Goal: Find specific page/section: Find specific page/section

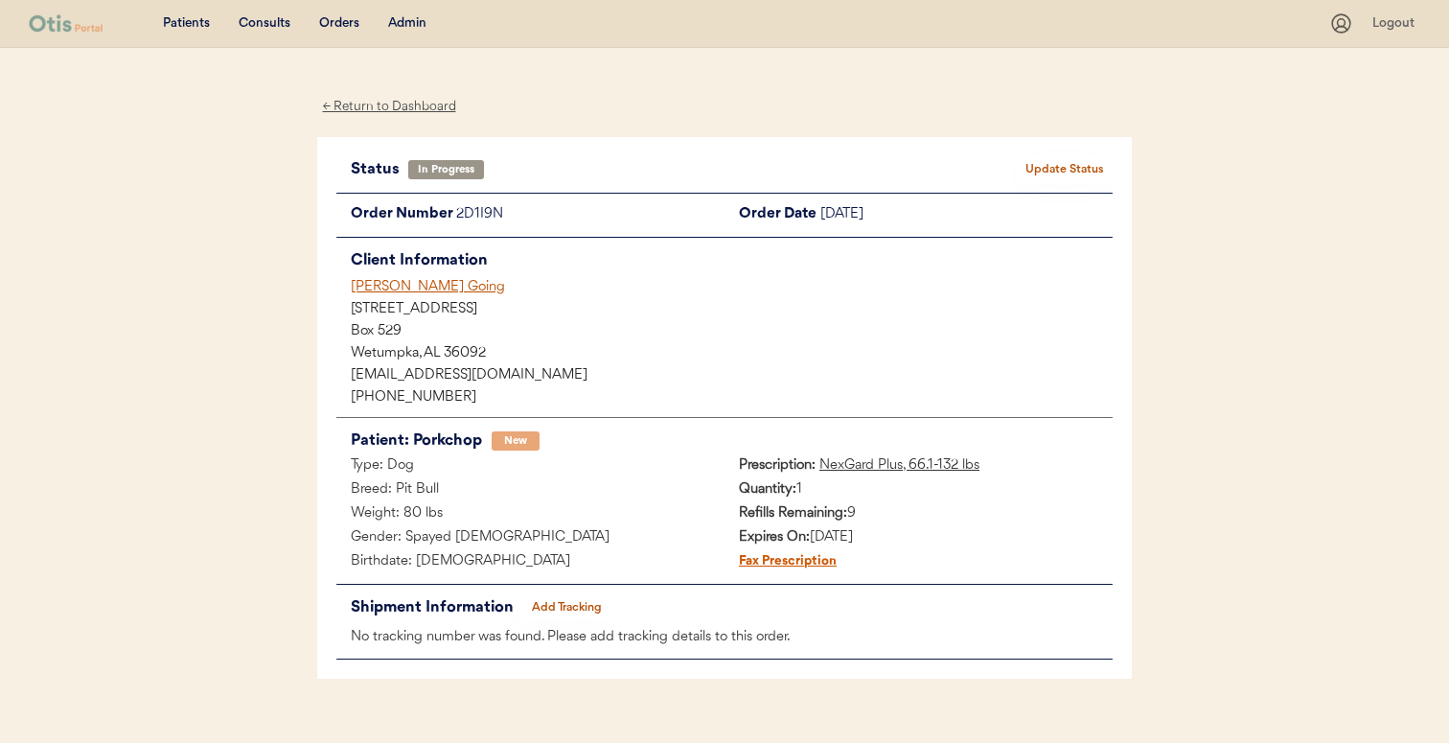
click at [383, 278] on div "Teri Going" at bounding box center [732, 287] width 762 height 20
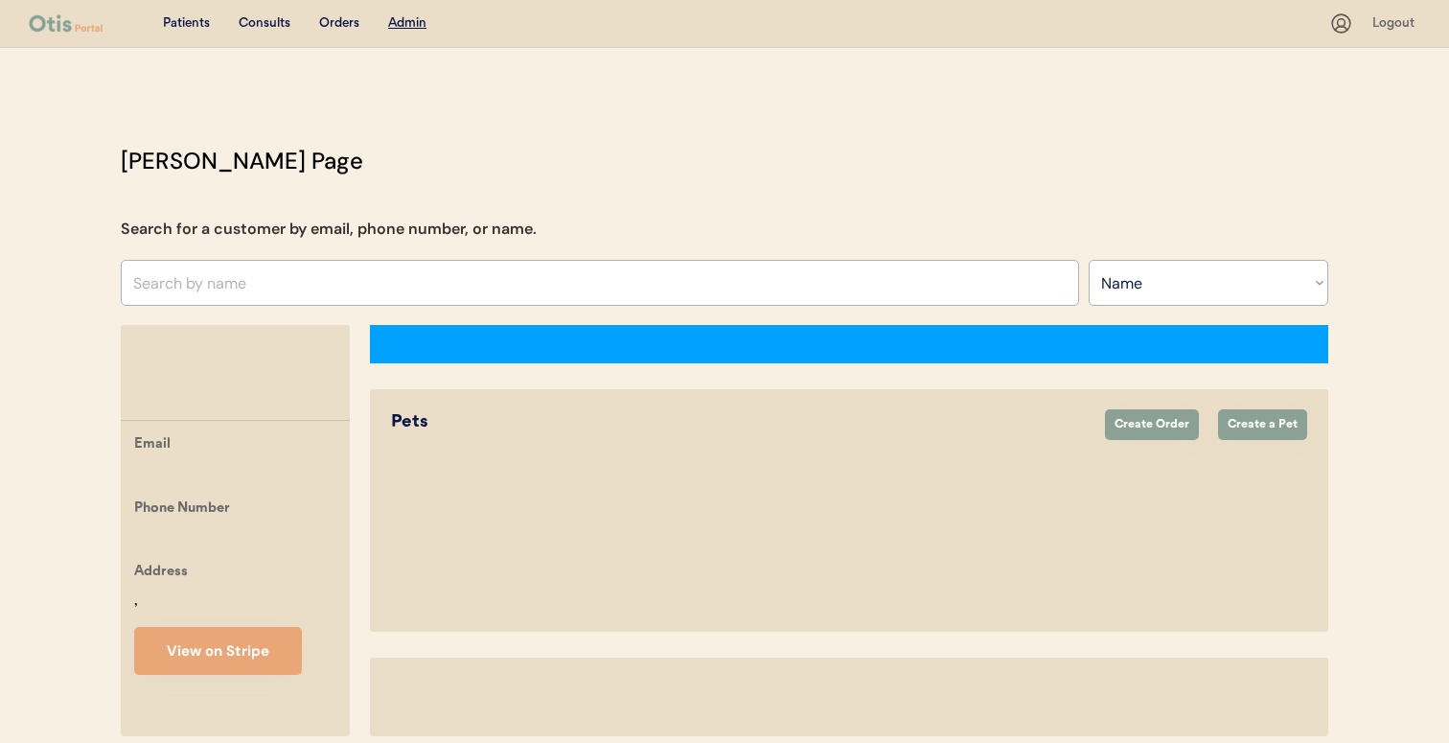
select select ""Name""
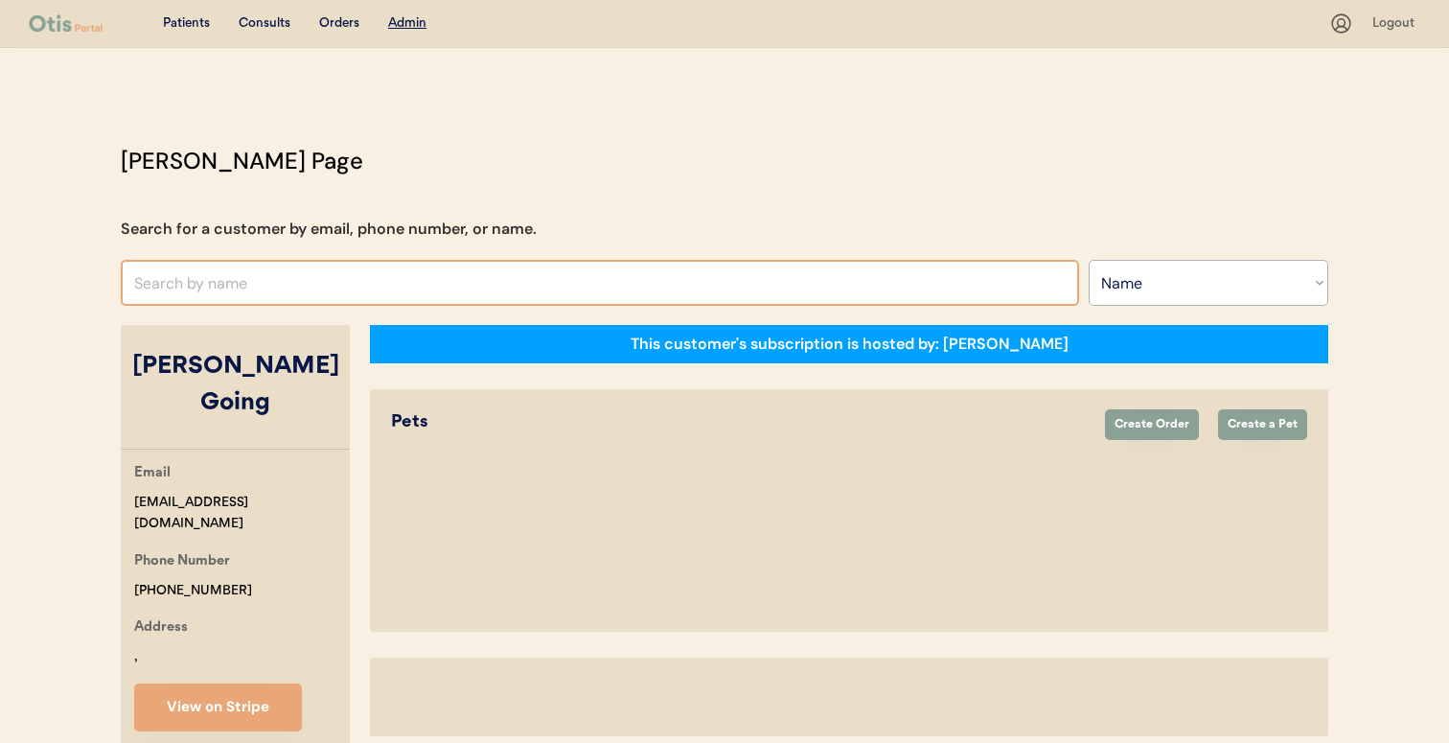
click at [542, 262] on input "text" at bounding box center [600, 283] width 958 height 46
select select "true"
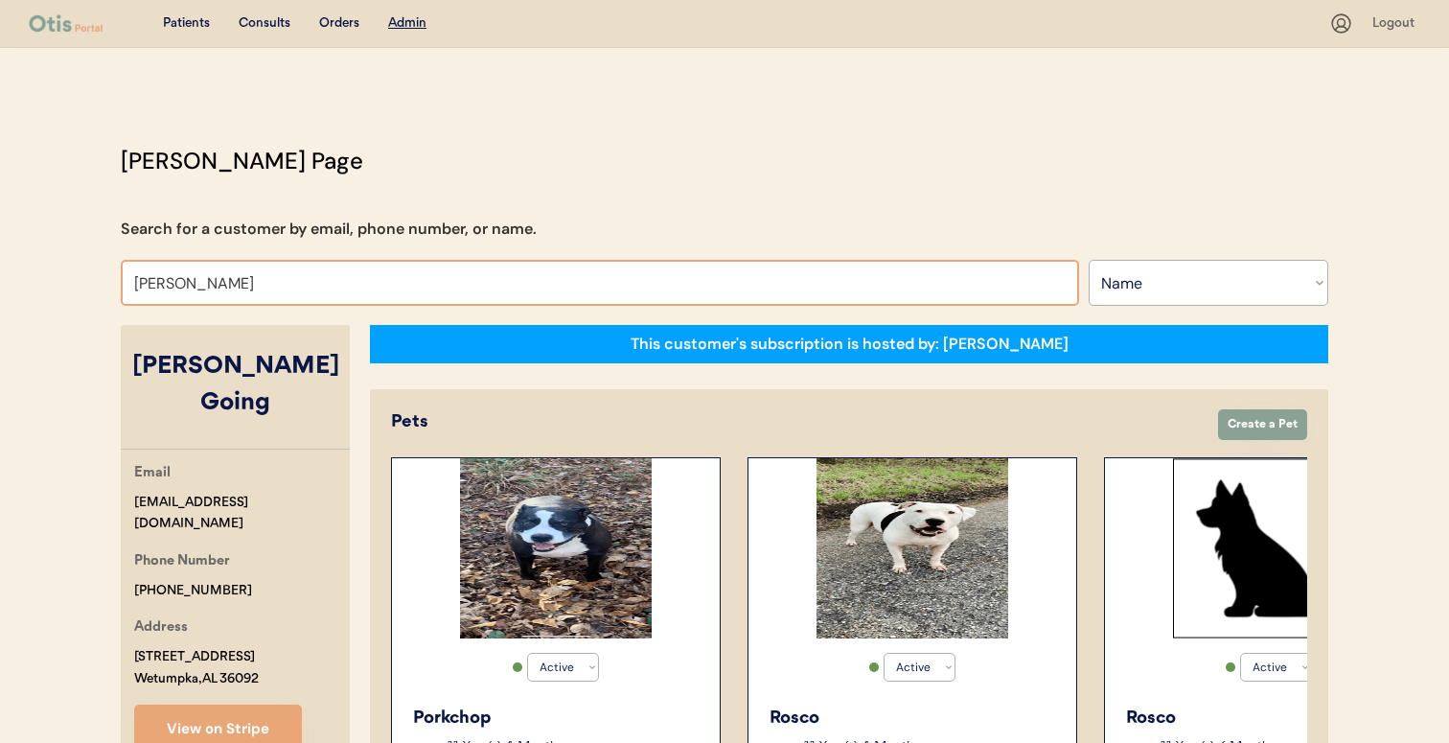
type input "[PERSON_NAME]"
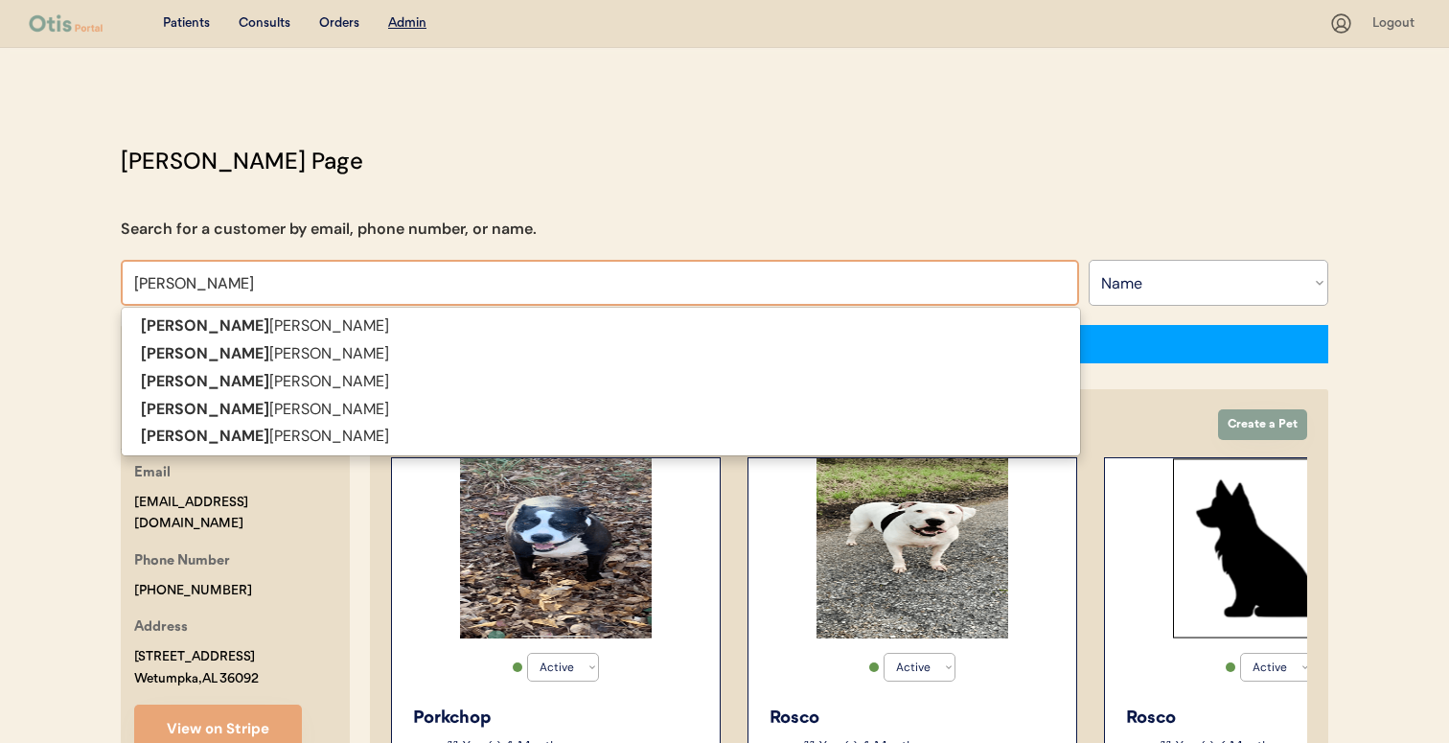
type input "[PERSON_NAME]"
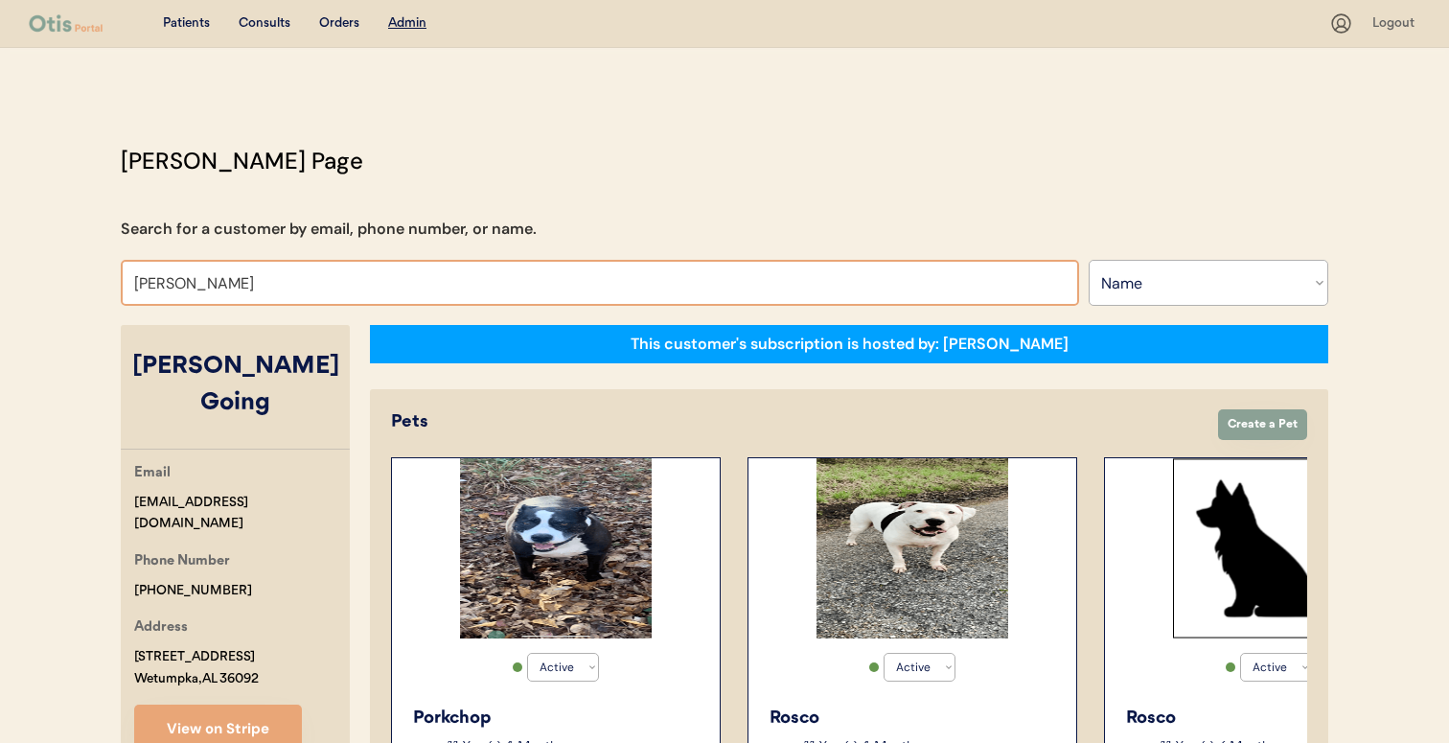
type input "[PERSON_NAME]"
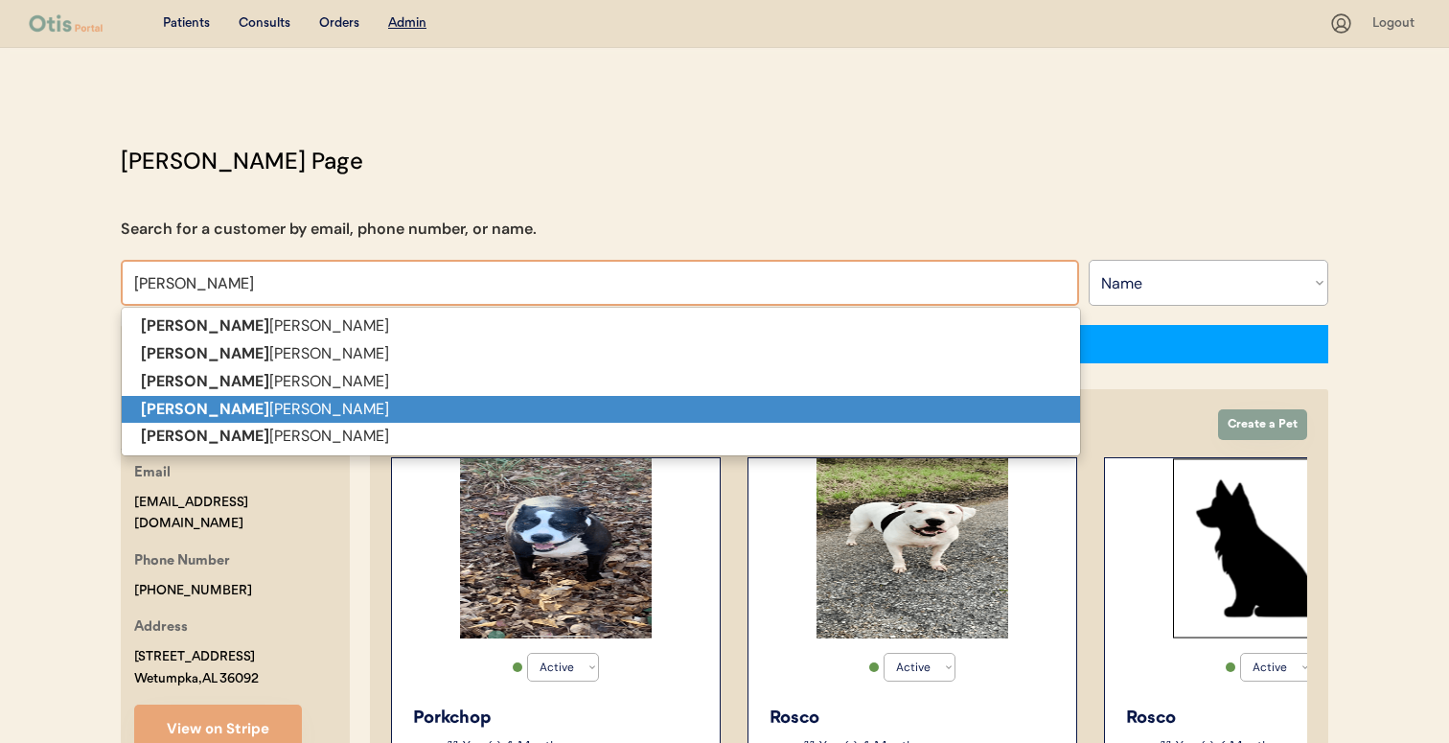
click at [504, 407] on p "[PERSON_NAME]" at bounding box center [601, 410] width 958 height 28
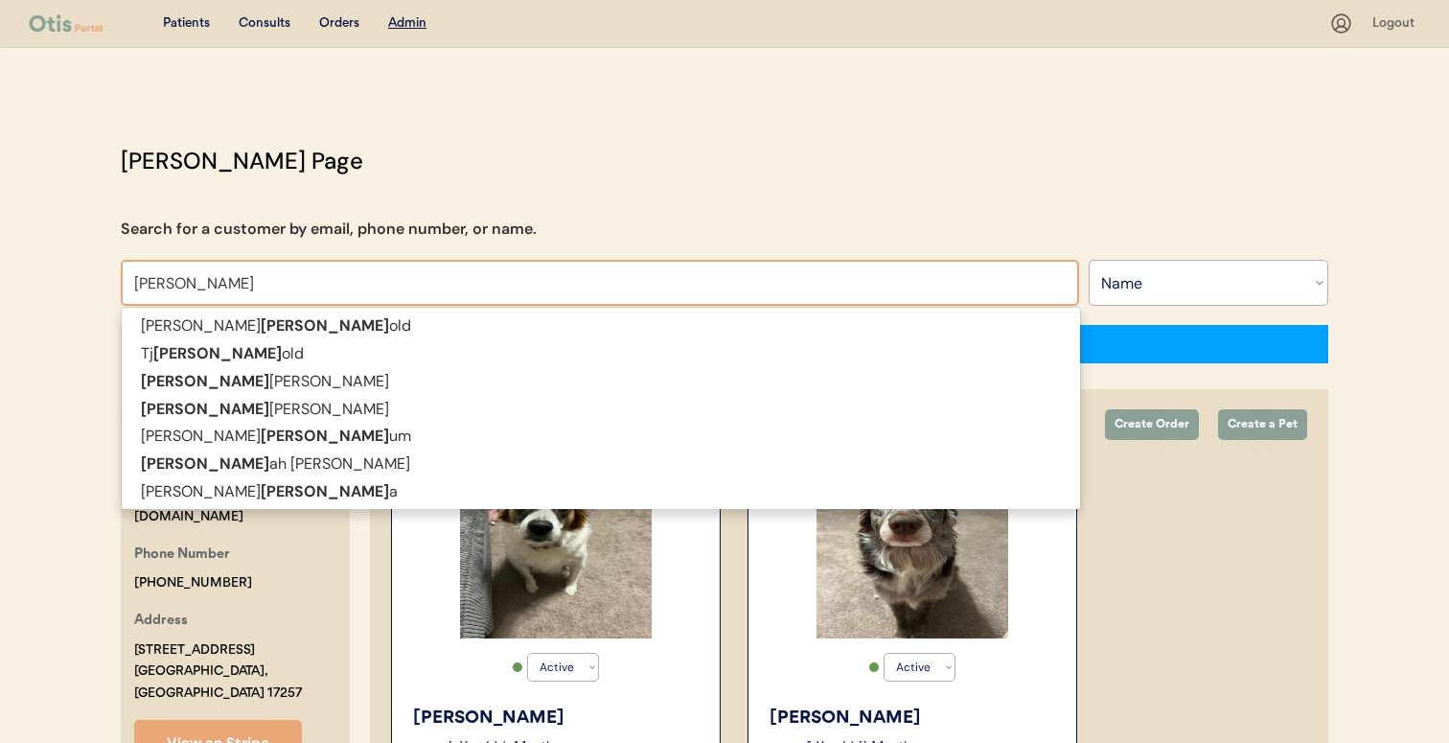
type input "[PERSON_NAME]"
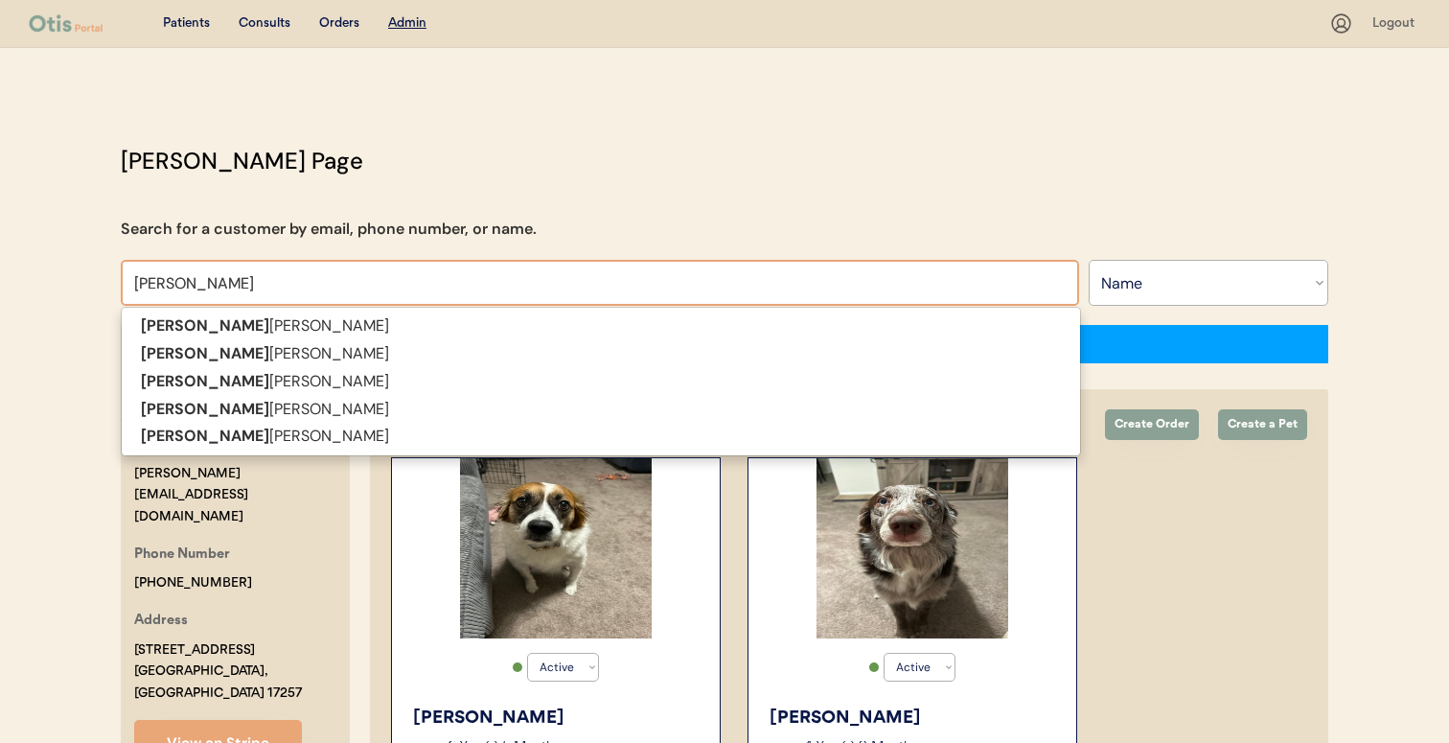
type input "[PERSON_NAME]"
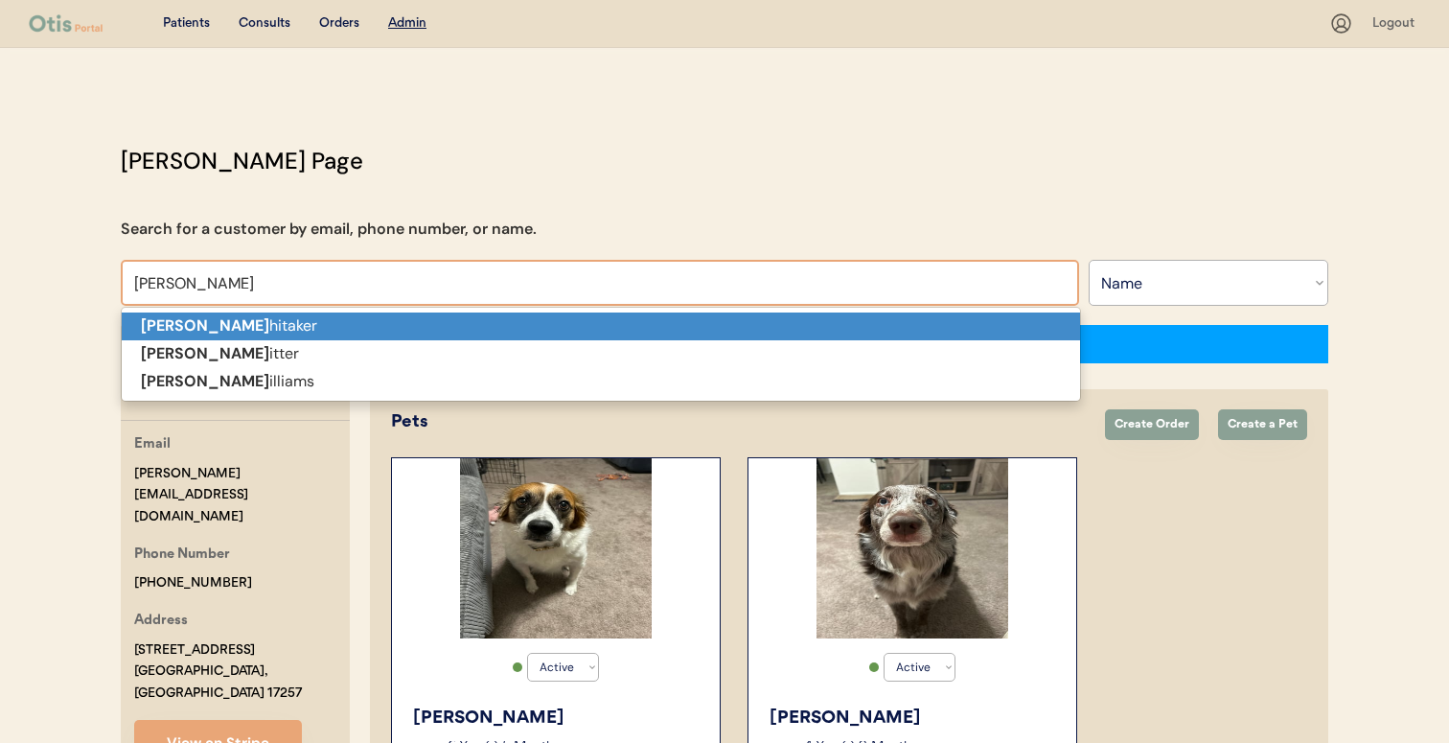
click at [330, 314] on p "[PERSON_NAME]" at bounding box center [601, 326] width 958 height 28
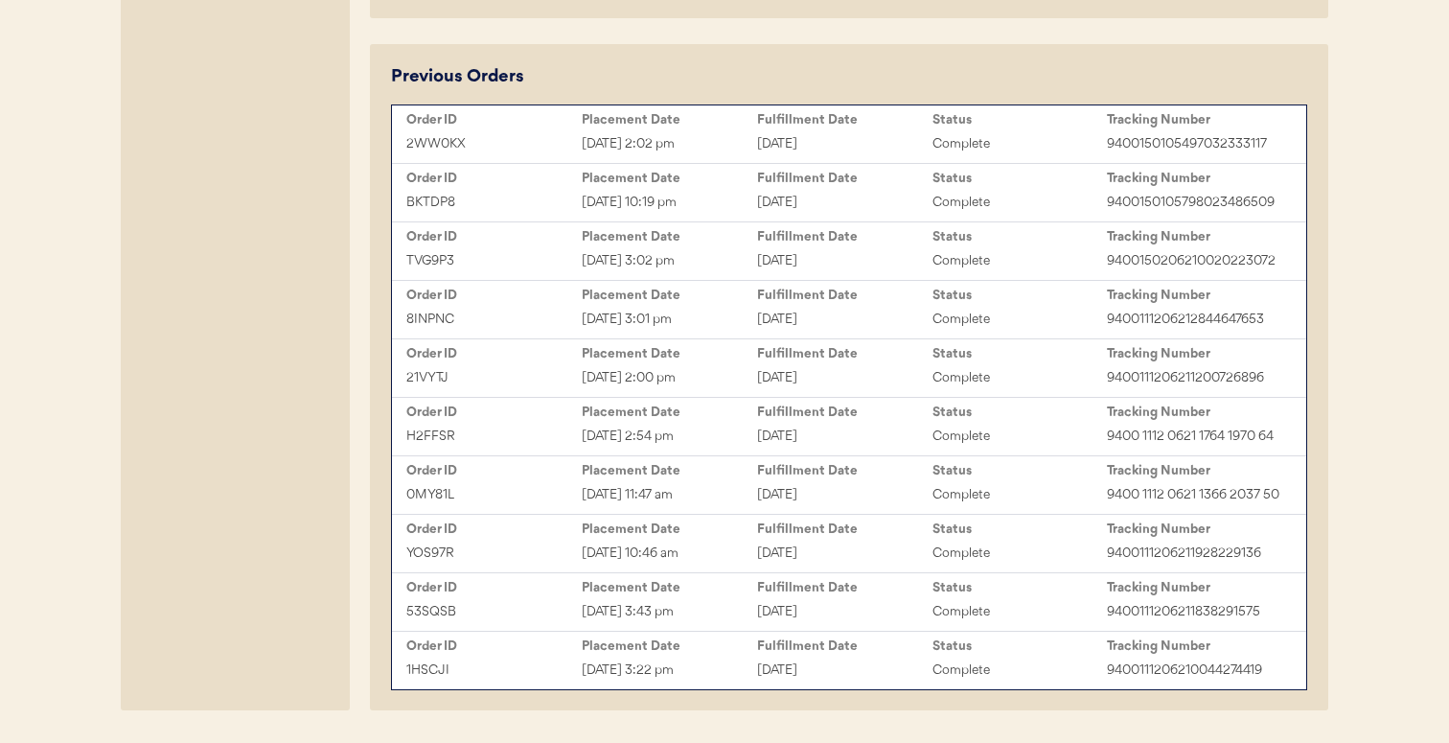
scroll to position [1200, 0]
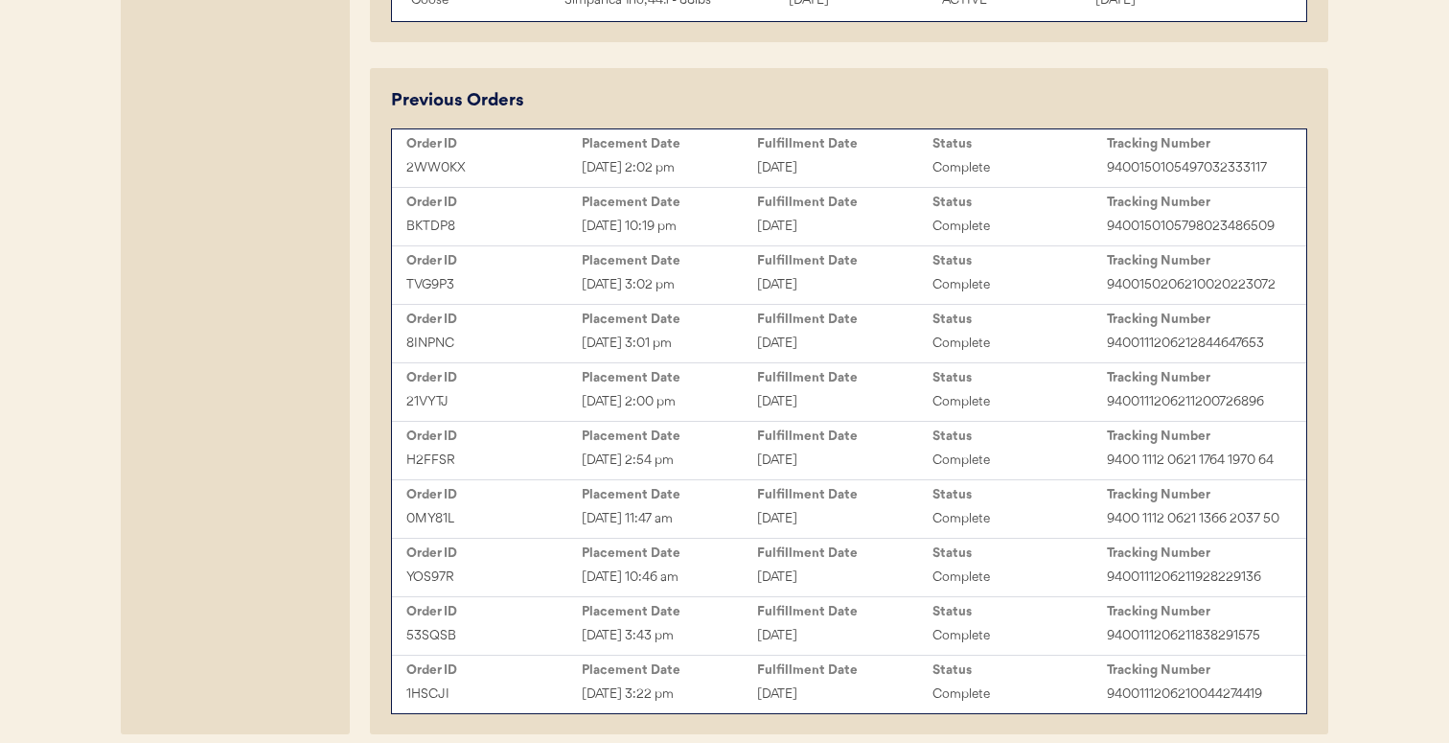
type input "[PERSON_NAME]"
click at [681, 160] on div "[DATE] 2:02 pm" at bounding box center [669, 168] width 175 height 22
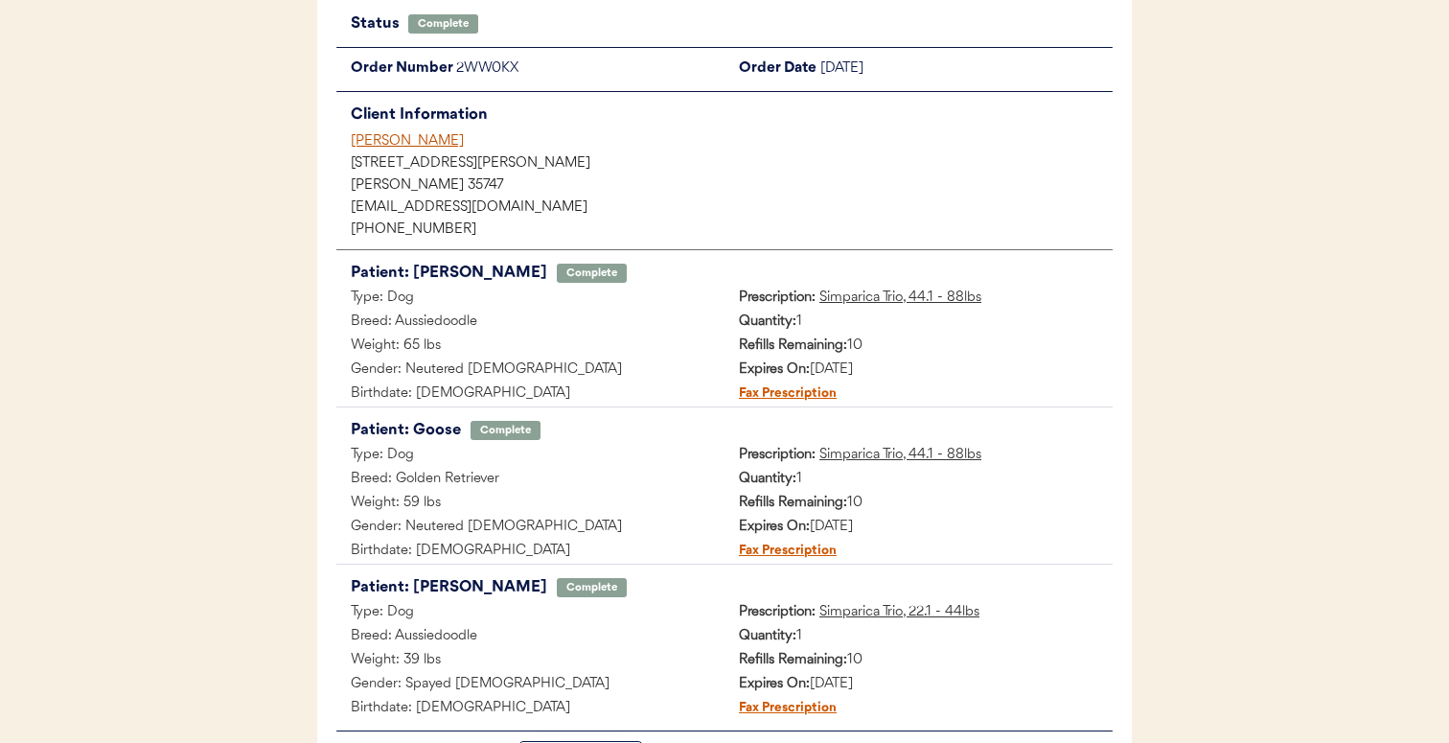
scroll to position [143, 0]
